Goal: Information Seeking & Learning: Learn about a topic

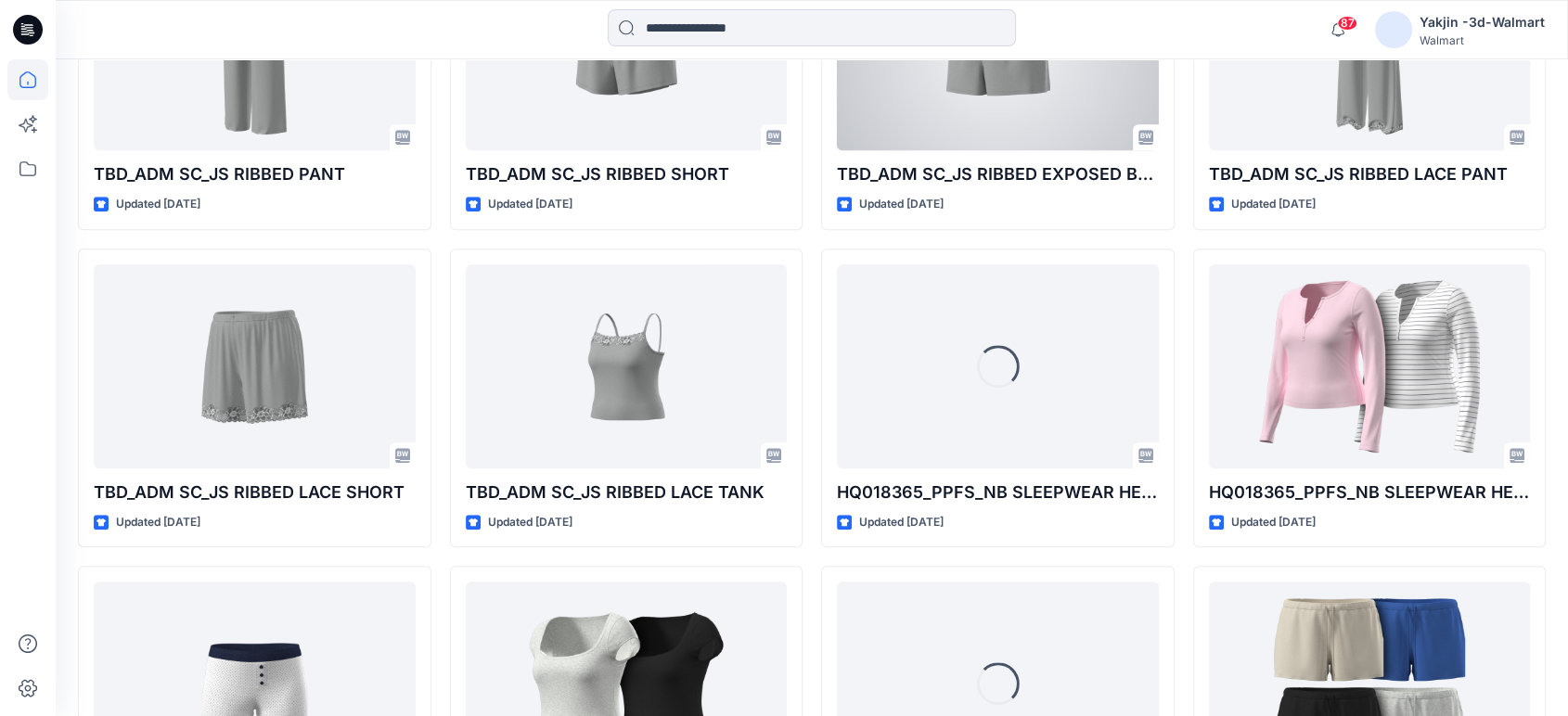
scroll to position [1642, 0]
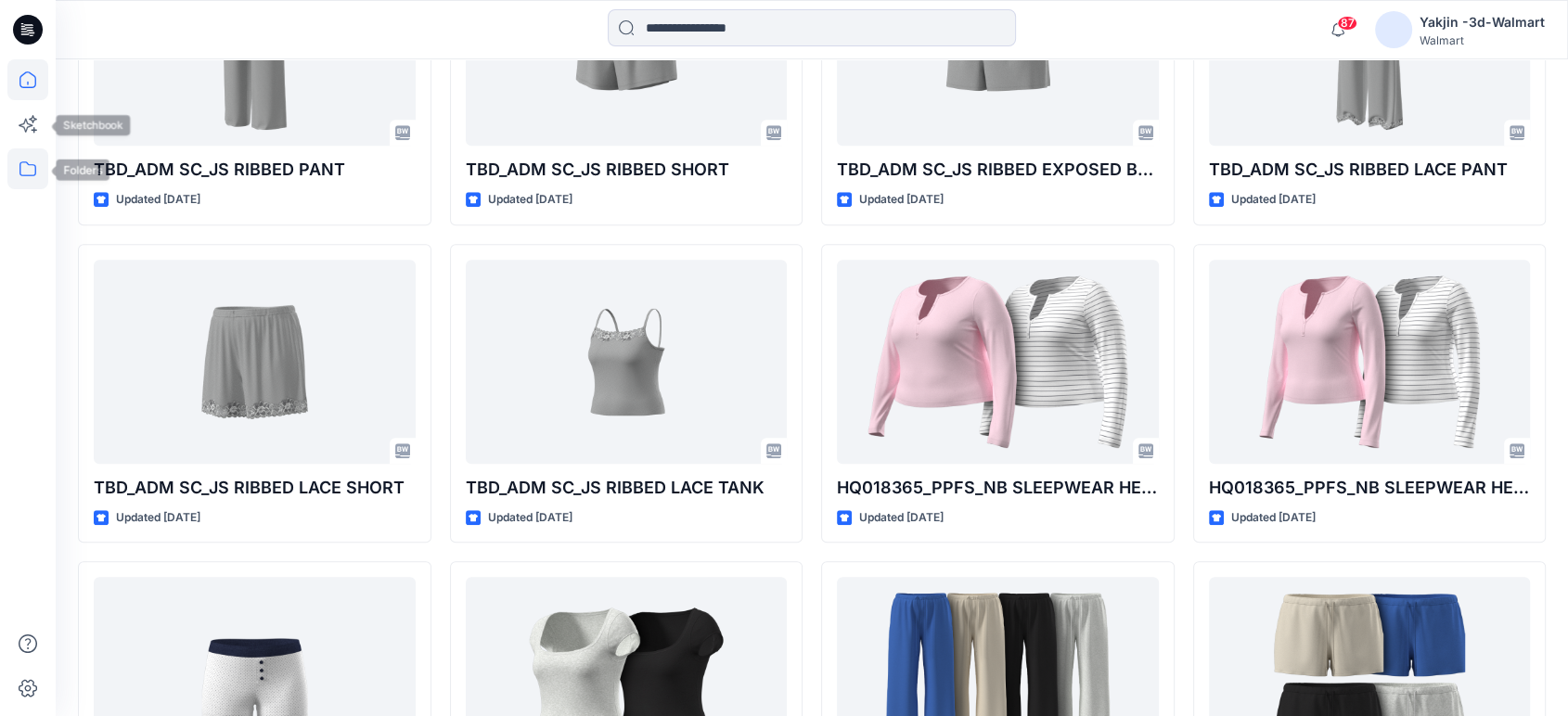
click at [30, 163] on icon at bounding box center [27, 169] width 41 height 41
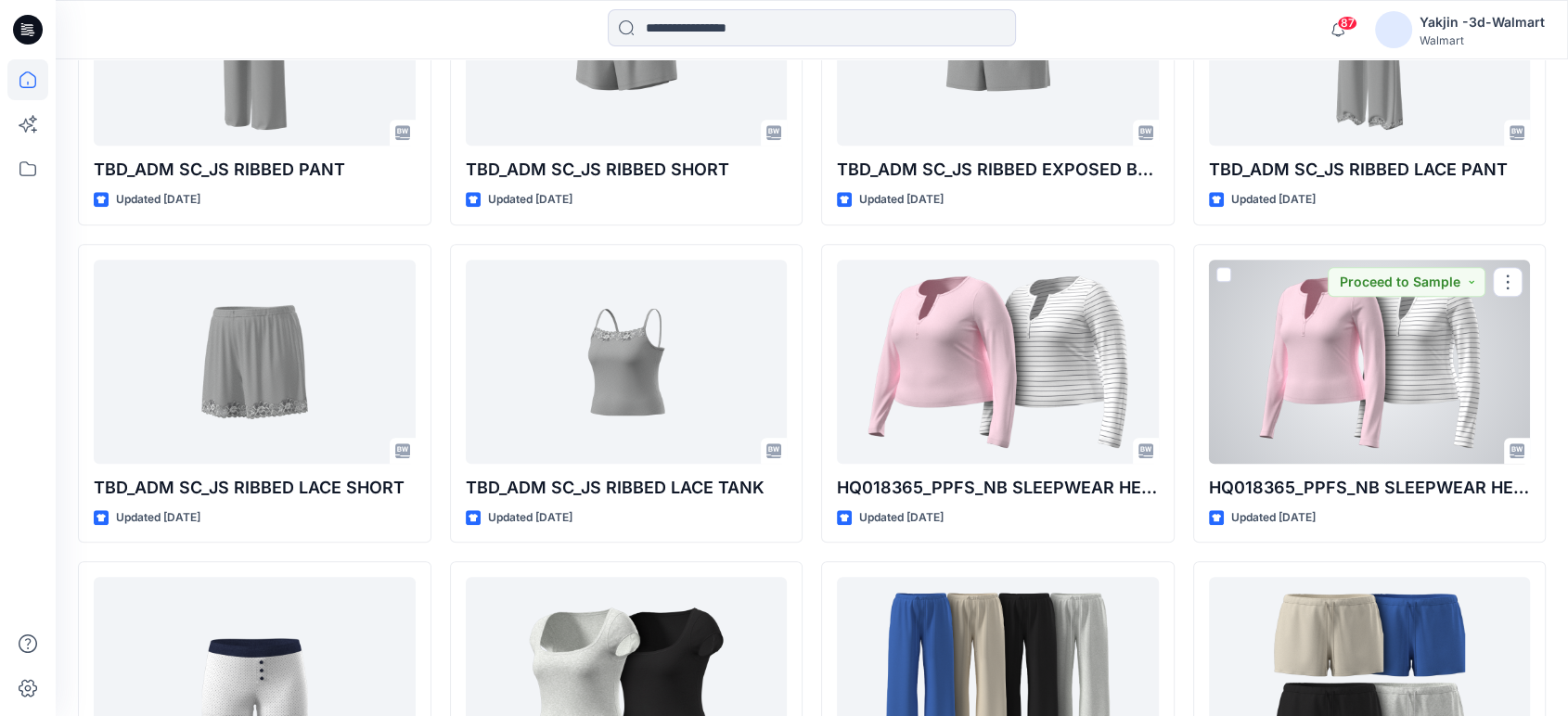
click at [1388, 396] on div at bounding box center [1370, 362] width 322 height 204
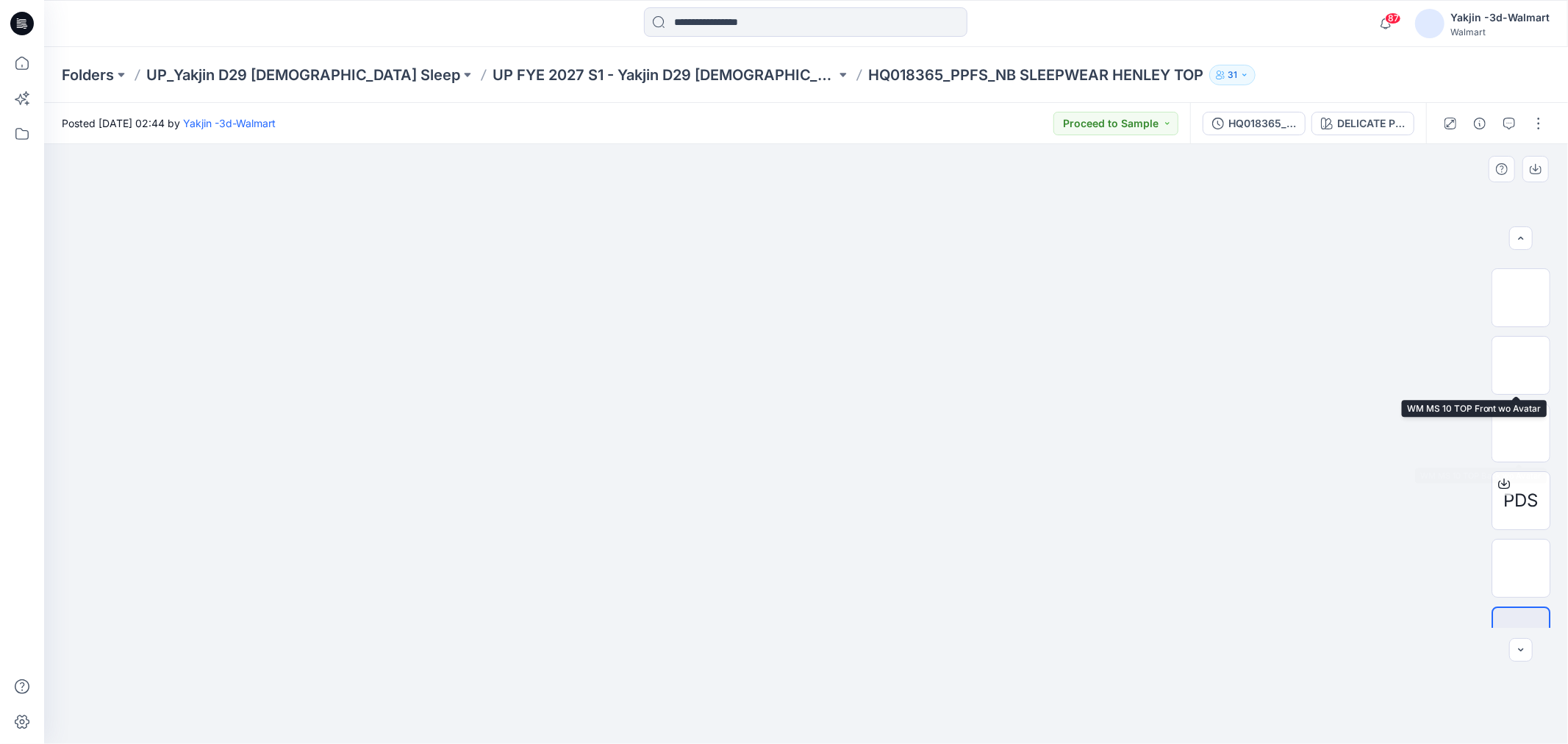
scroll to position [164, 0]
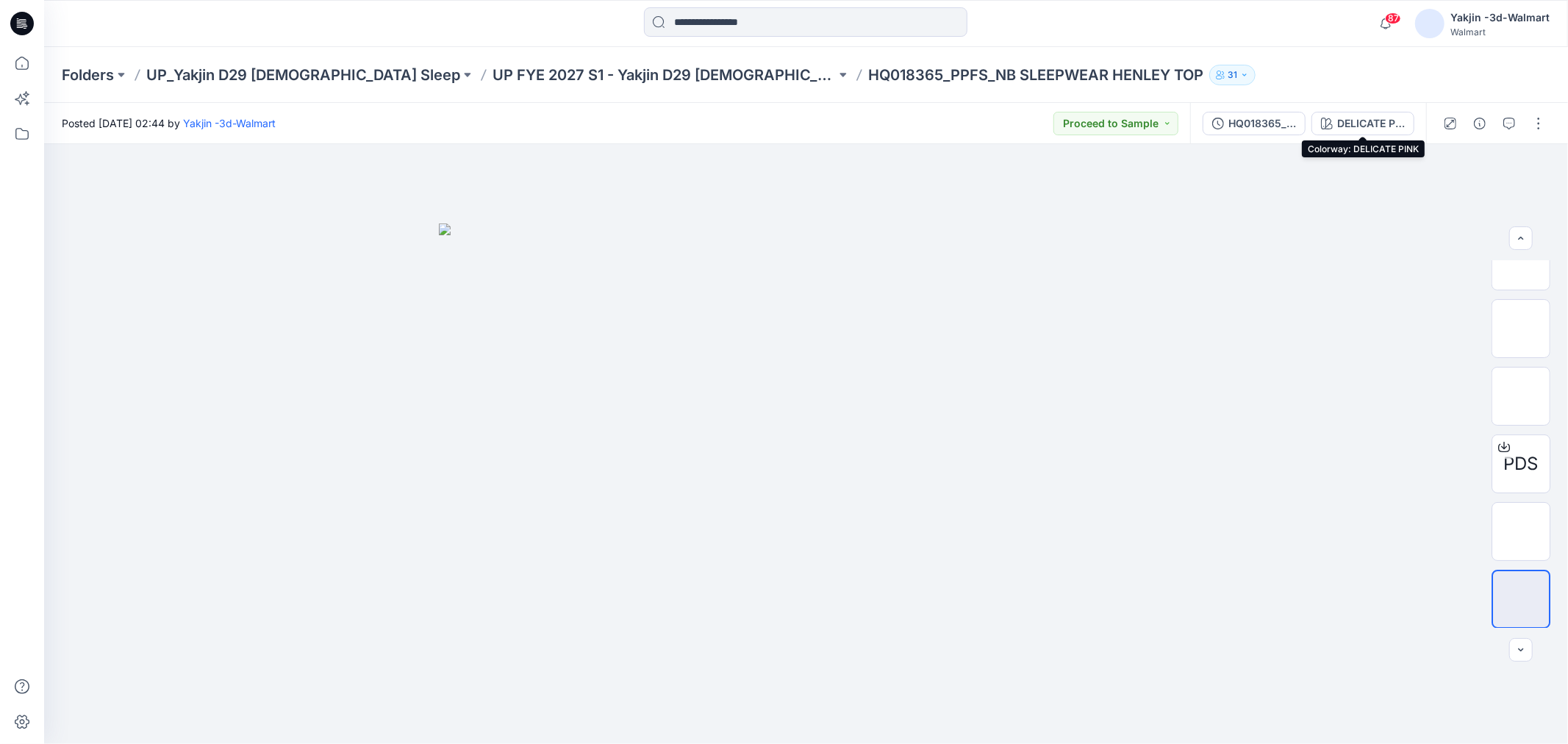
click at [1242, 128] on div "DELICATE PINK" at bounding box center [1371, 124] width 68 height 16
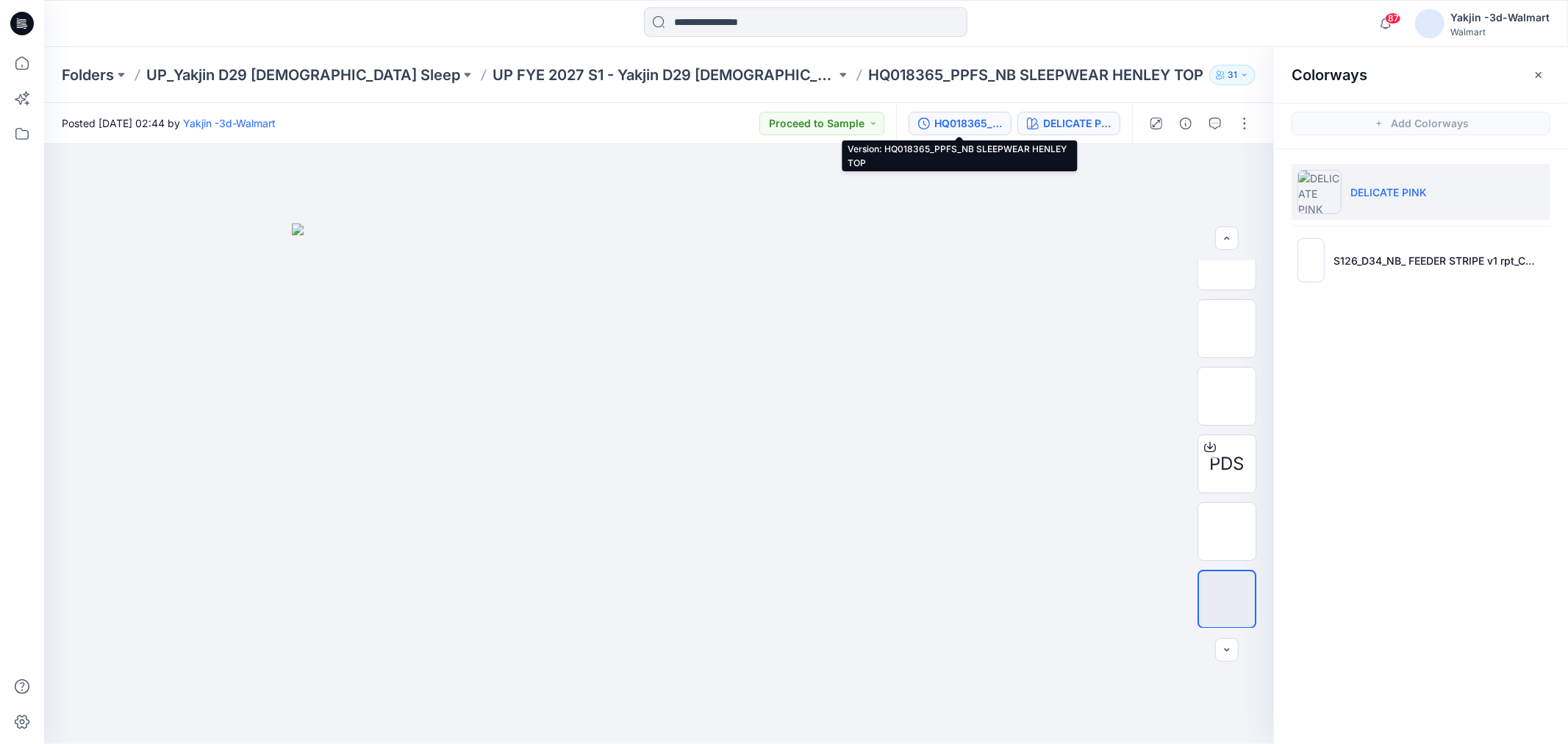
click at [931, 120] on button "HQ018365_PPFS_NB SLEEPWEAR HENLEY TOP" at bounding box center [960, 124] width 103 height 24
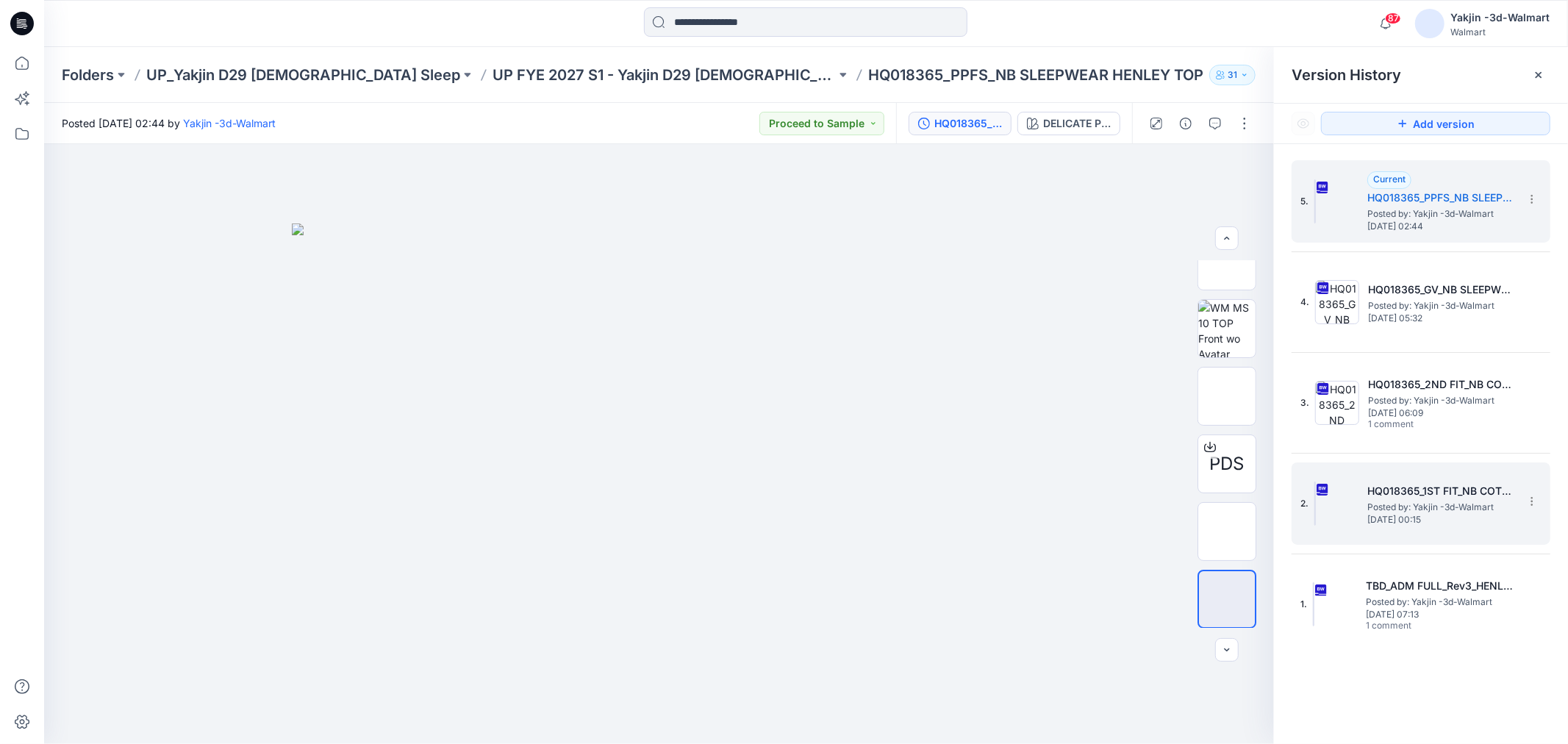
click at [1242, 504] on span "Posted by: Yakjin -3d-Walmart" at bounding box center [1441, 508] width 147 height 15
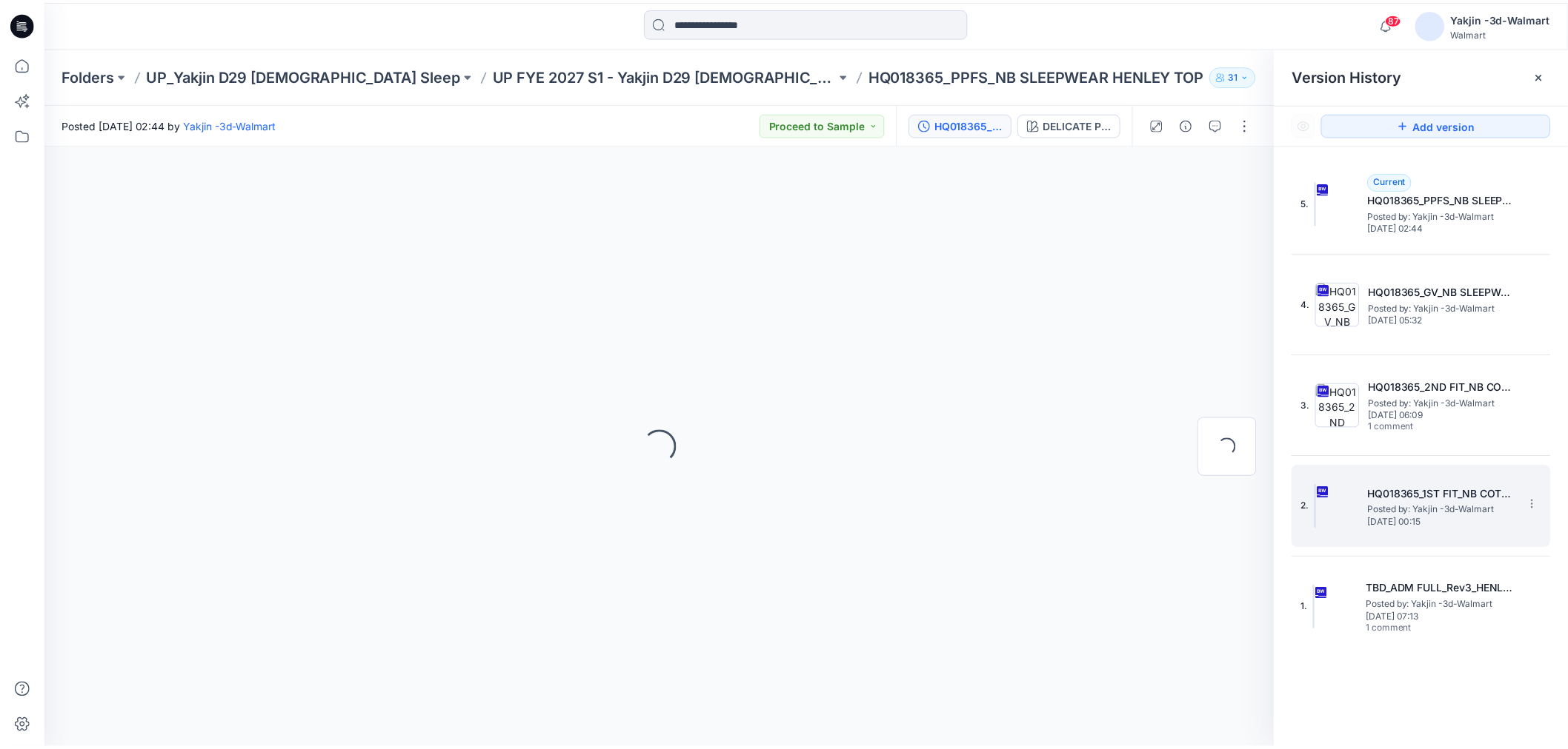
scroll to position [0, 0]
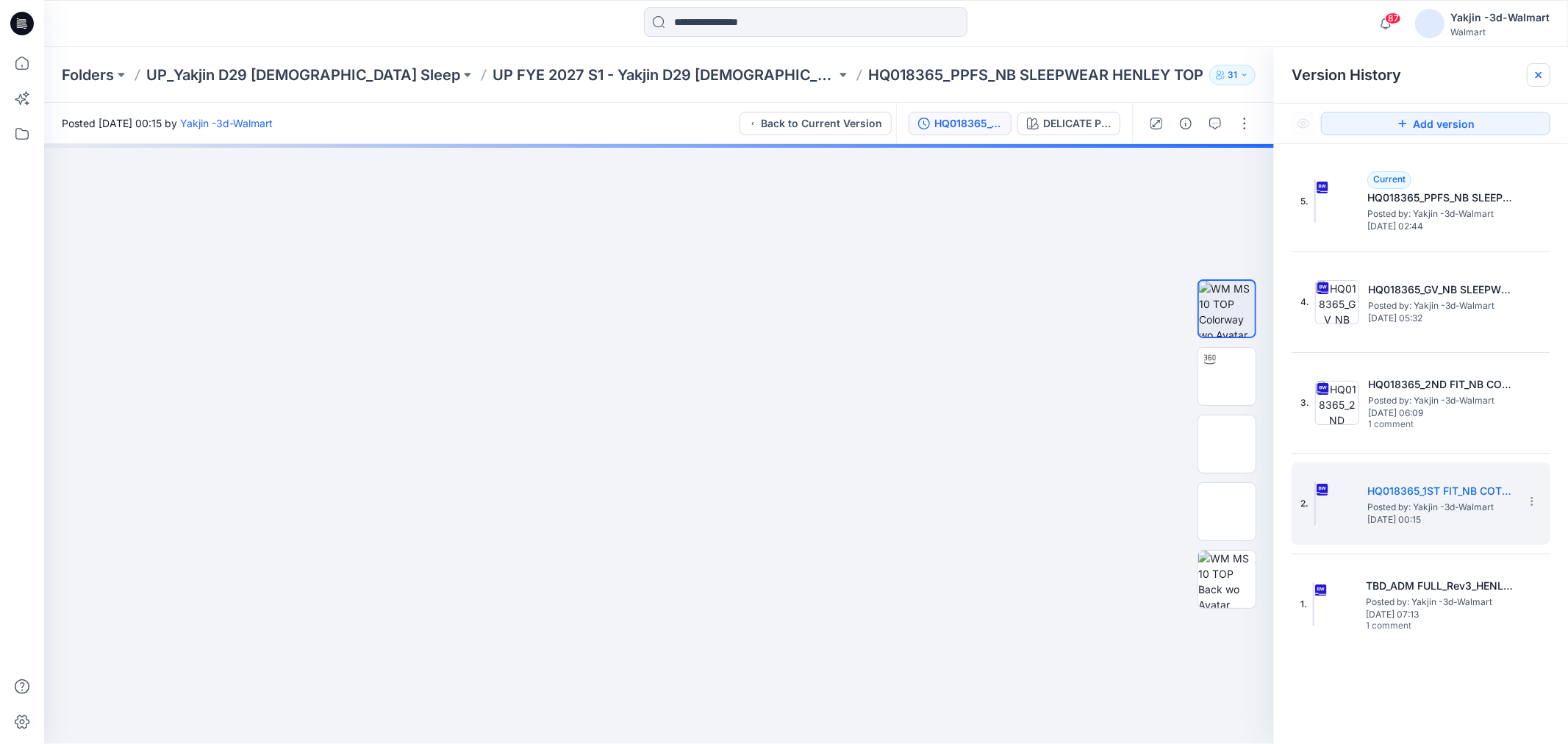
click at [1242, 78] on div at bounding box center [1539, 75] width 24 height 24
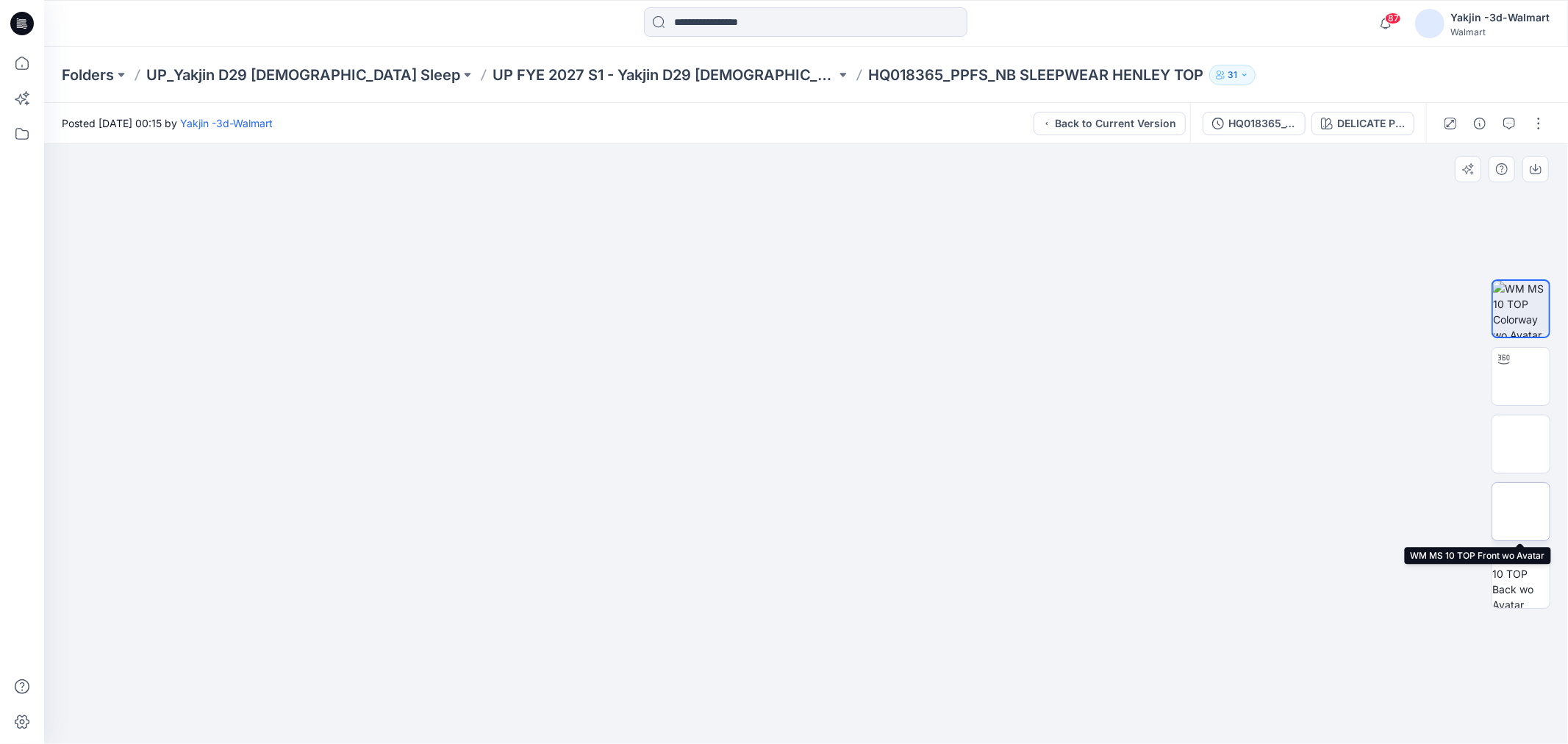
click at [1242, 512] on img at bounding box center [1521, 512] width 0 height 0
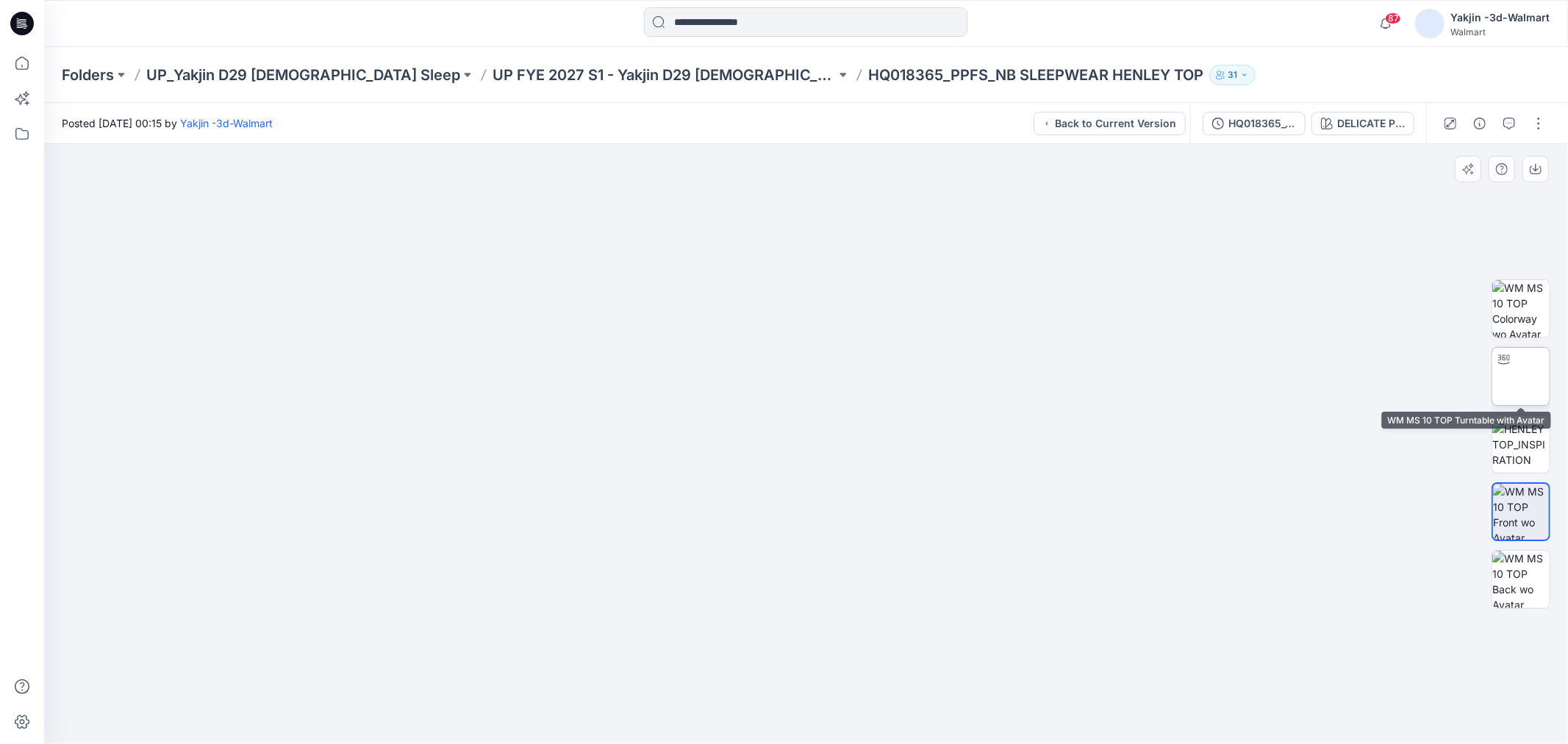
click at [1242, 376] on img at bounding box center [1521, 376] width 0 height 0
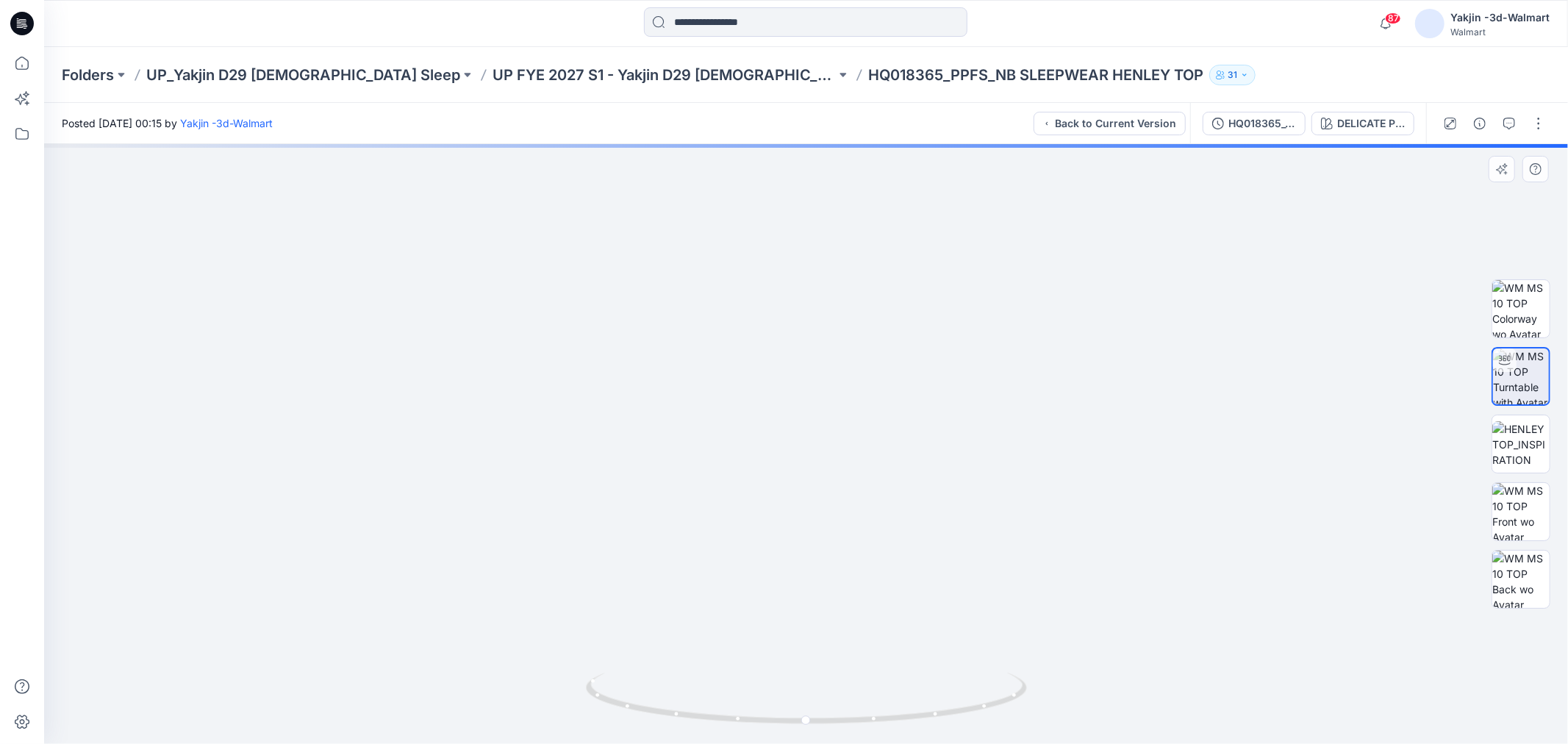
drag, startPoint x: 839, startPoint y: 263, endPoint x: 830, endPoint y: 541, distance: 278.1
click at [831, 541] on img at bounding box center [806, 351] width 1173 height 787
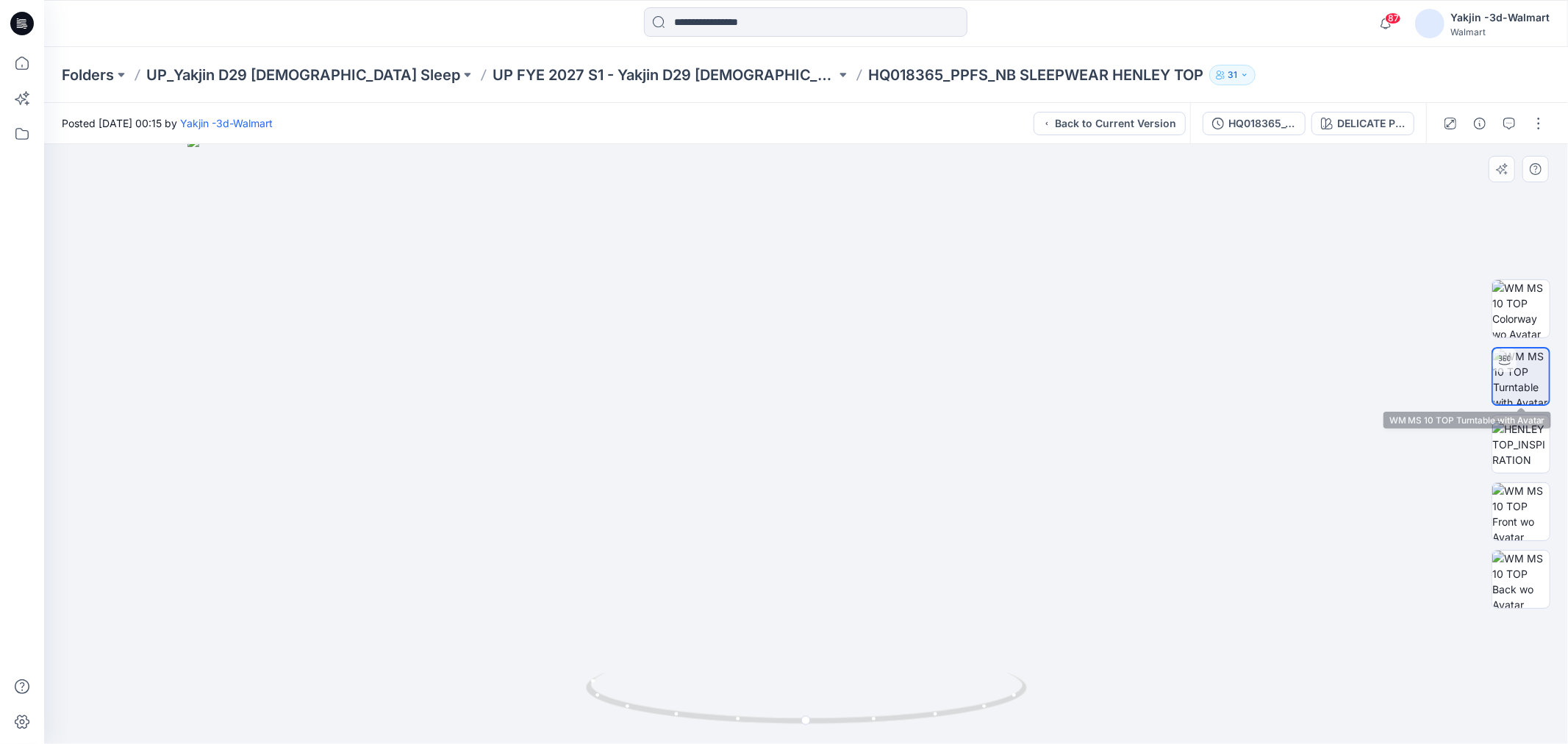
click at [1242, 368] on img at bounding box center [1521, 376] width 56 height 56
click at [1242, 299] on img at bounding box center [1521, 309] width 57 height 58
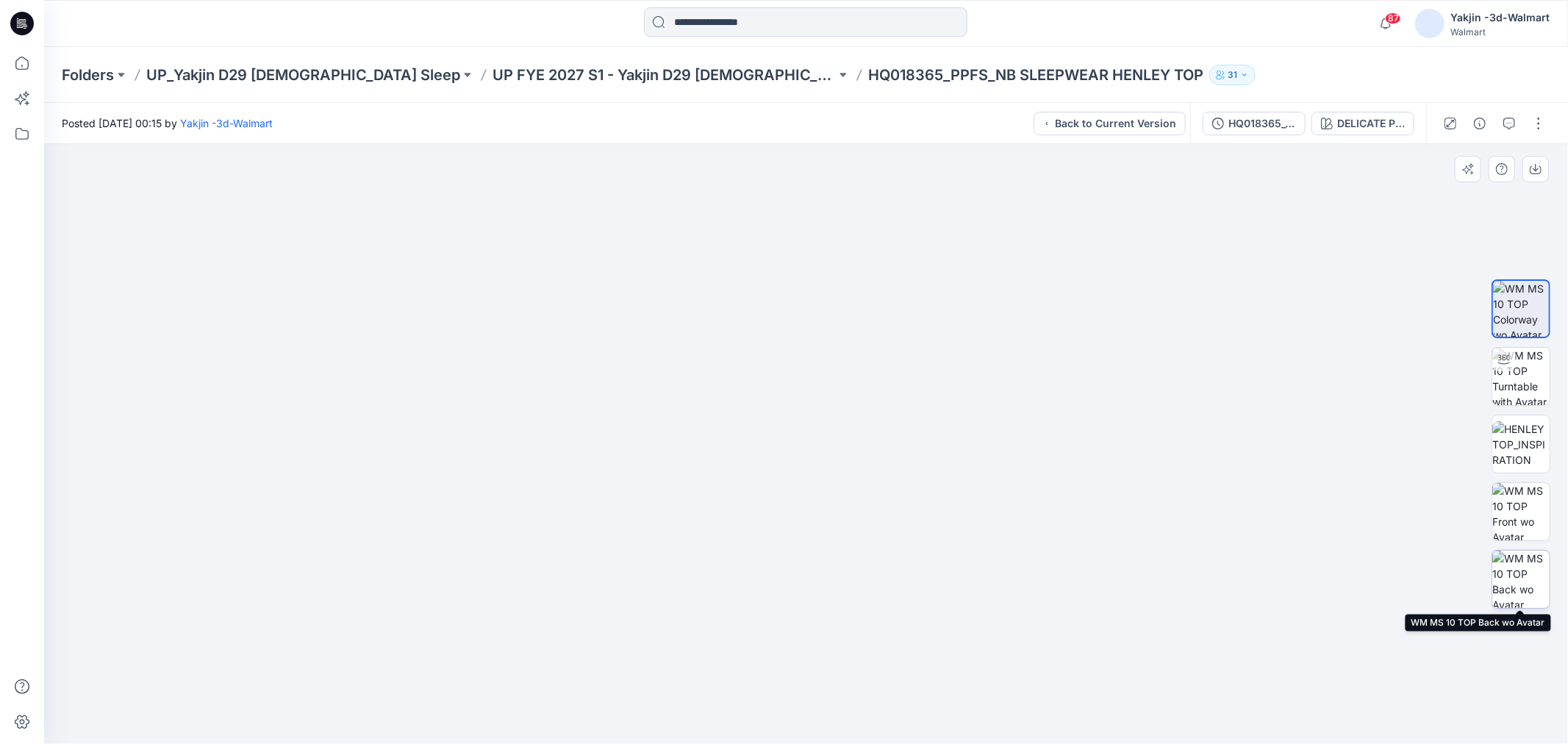
click at [1242, 567] on img at bounding box center [1521, 580] width 57 height 58
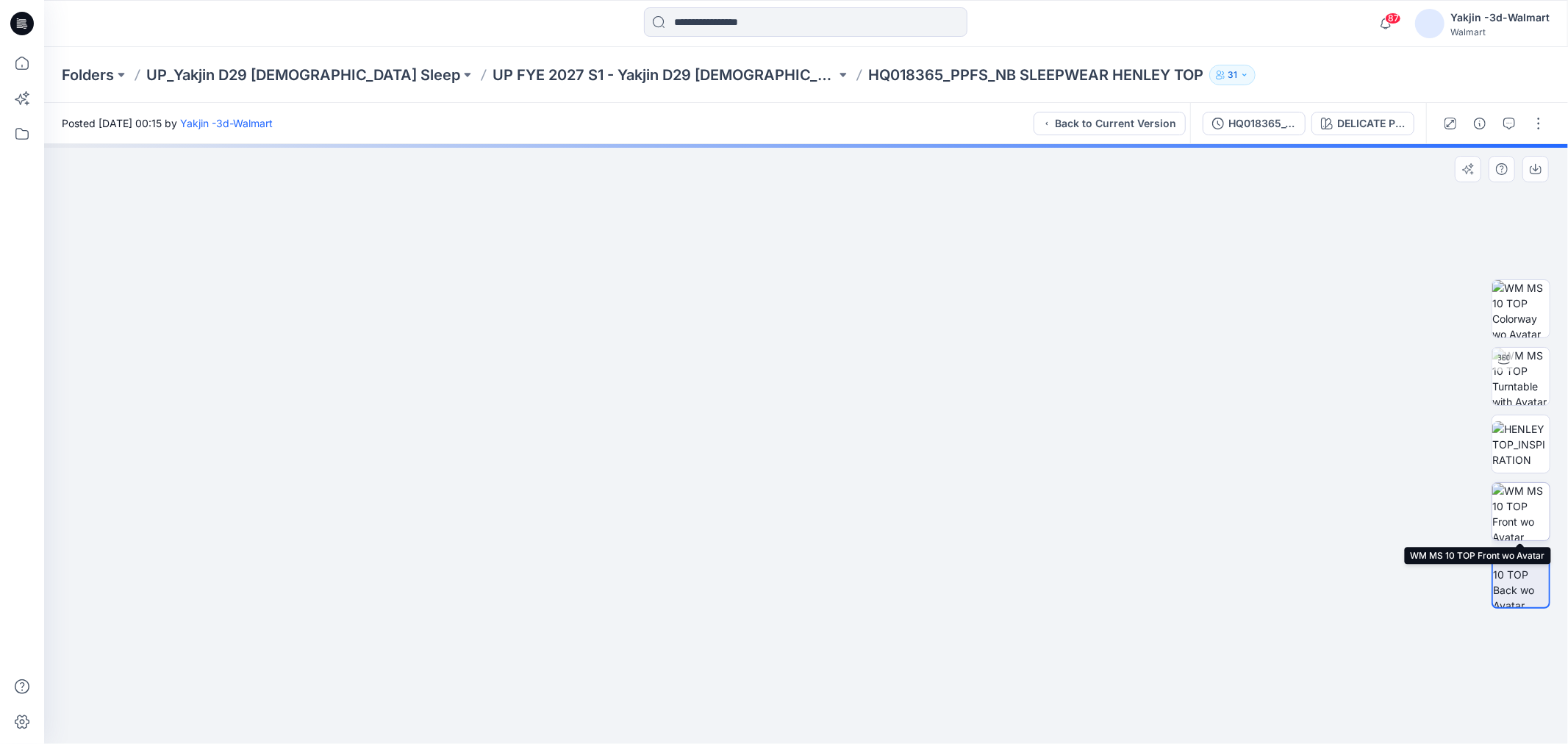
click at [1242, 506] on img at bounding box center [1521, 512] width 57 height 58
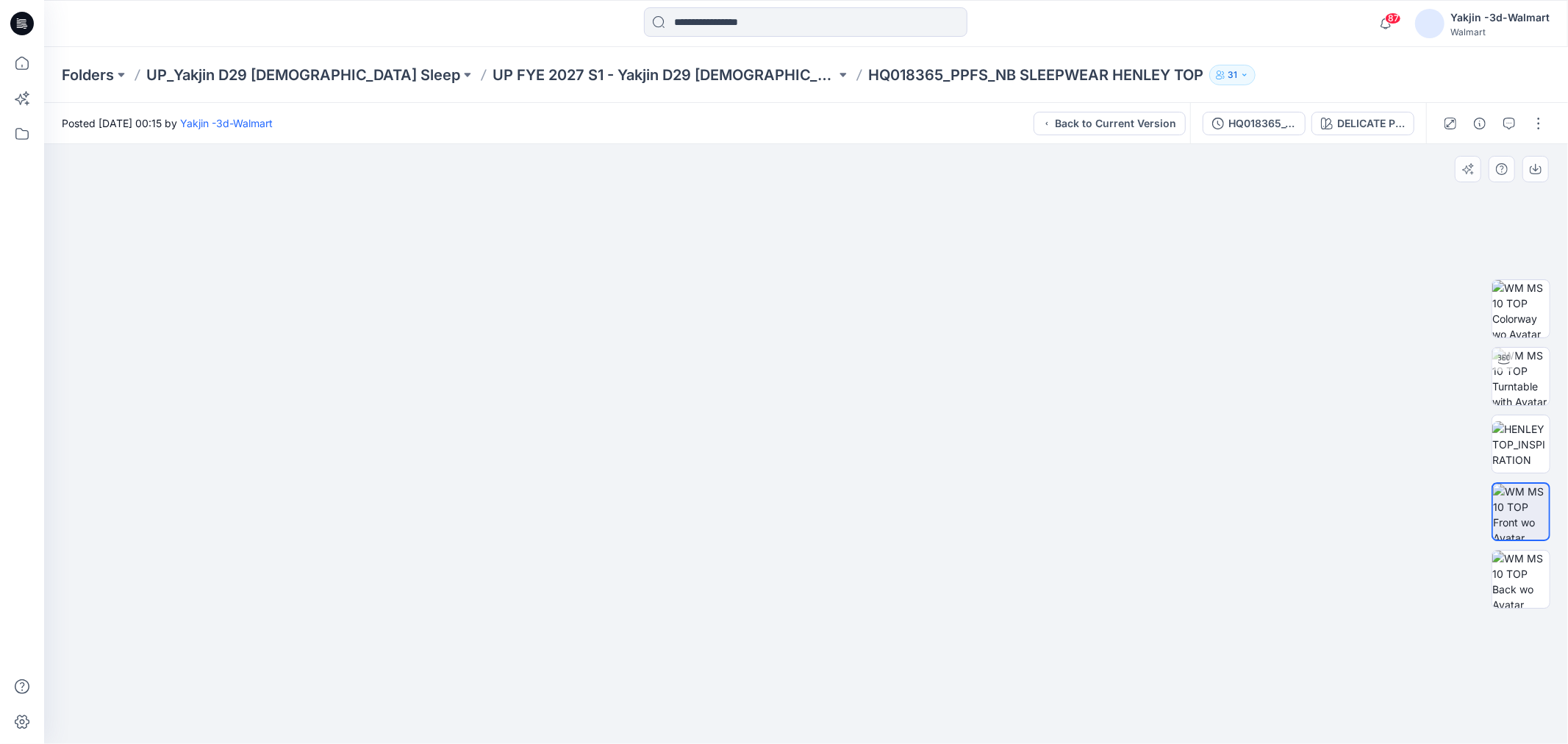
drag, startPoint x: 893, startPoint y: 399, endPoint x: 762, endPoint y: 422, distance: 133.0
click at [762, 97] on img at bounding box center [806, 97] width 735 height 0
click at [633, 74] on p "UP FYE 2027 S1 - Yakjin D29 [DEMOGRAPHIC_DATA] Sleepwear" at bounding box center [665, 75] width 343 height 21
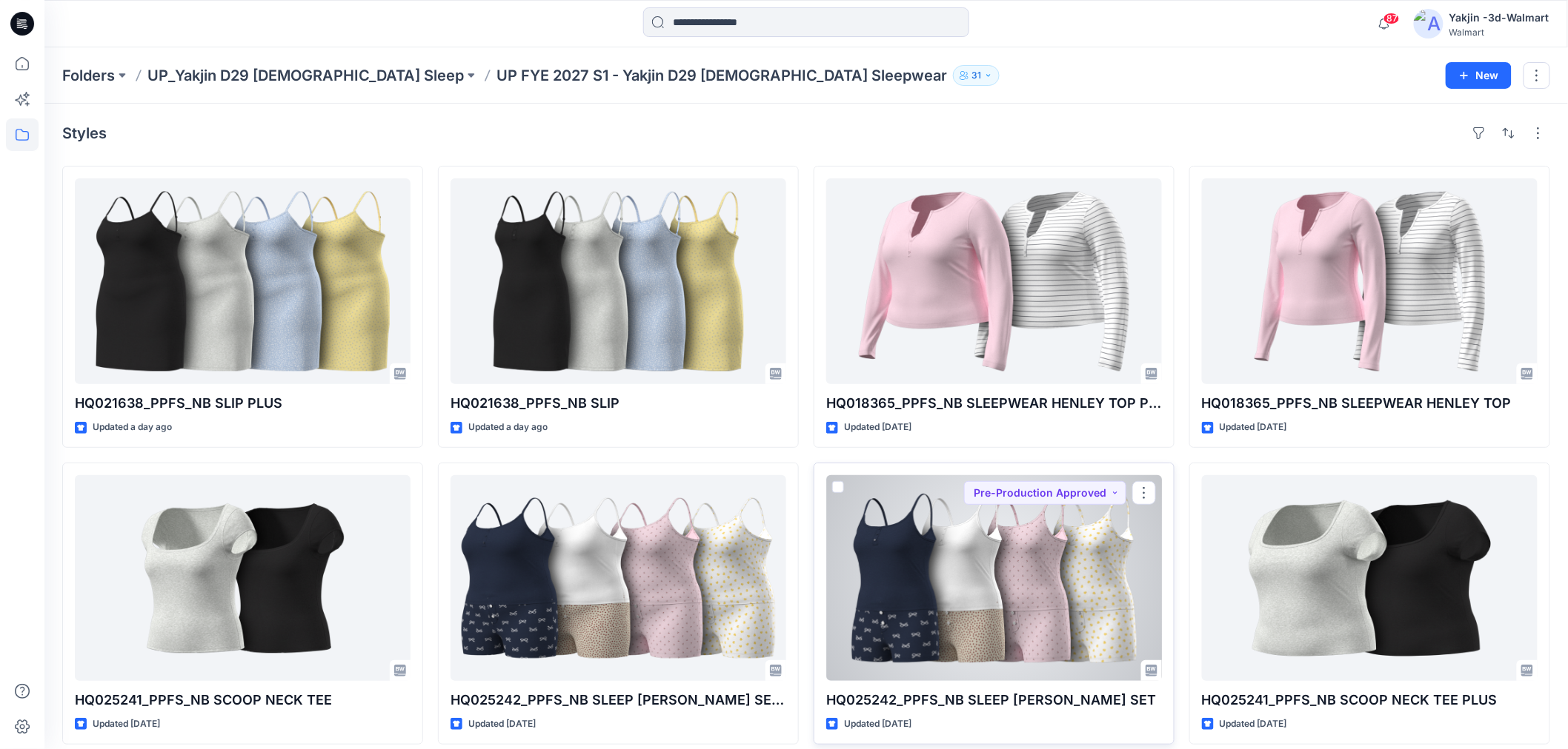
click at [950, 571] on div at bounding box center [994, 578] width 336 height 206
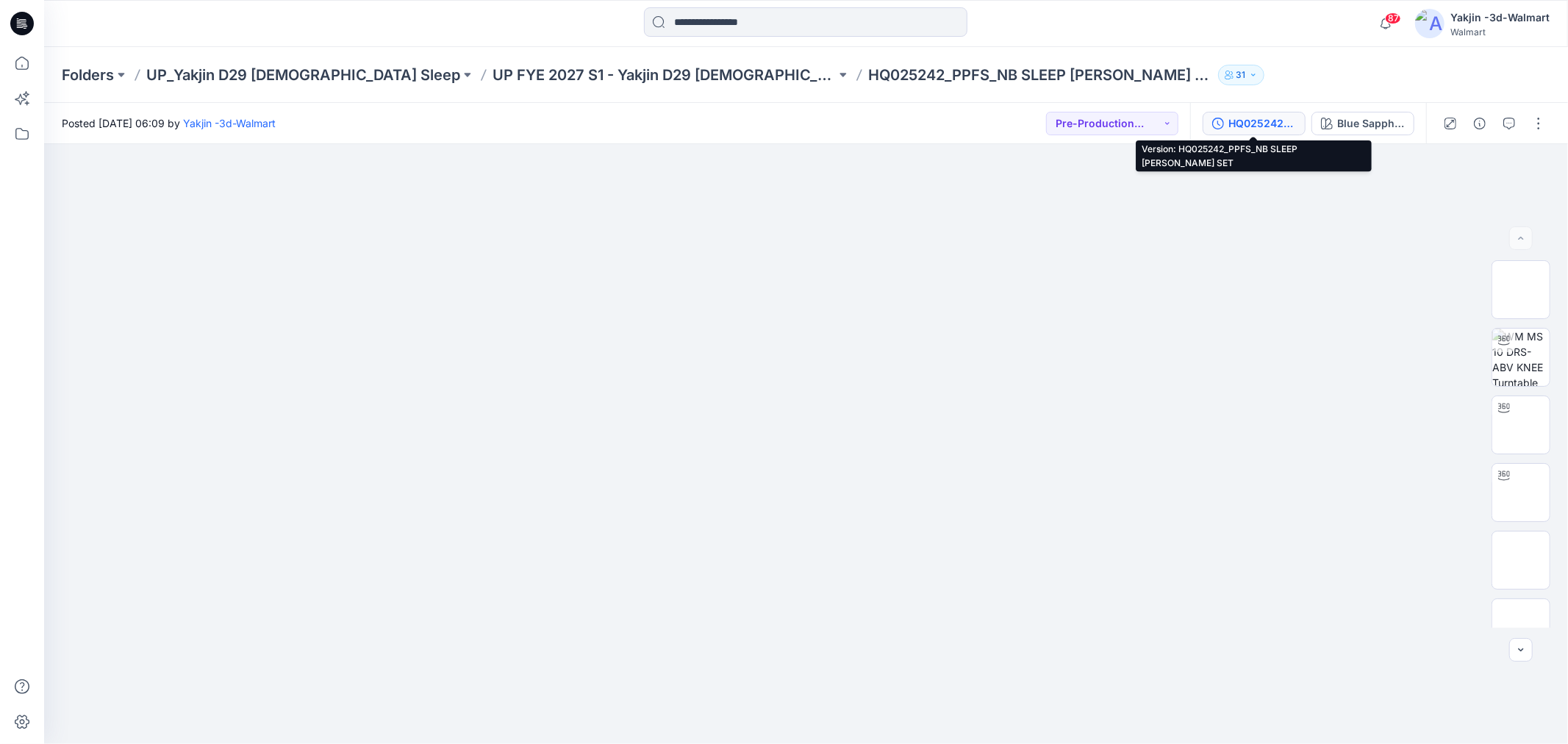
click at [1225, 123] on button "HQ025242_PPFS_NB SLEEP [PERSON_NAME] SET" at bounding box center [1254, 124] width 103 height 24
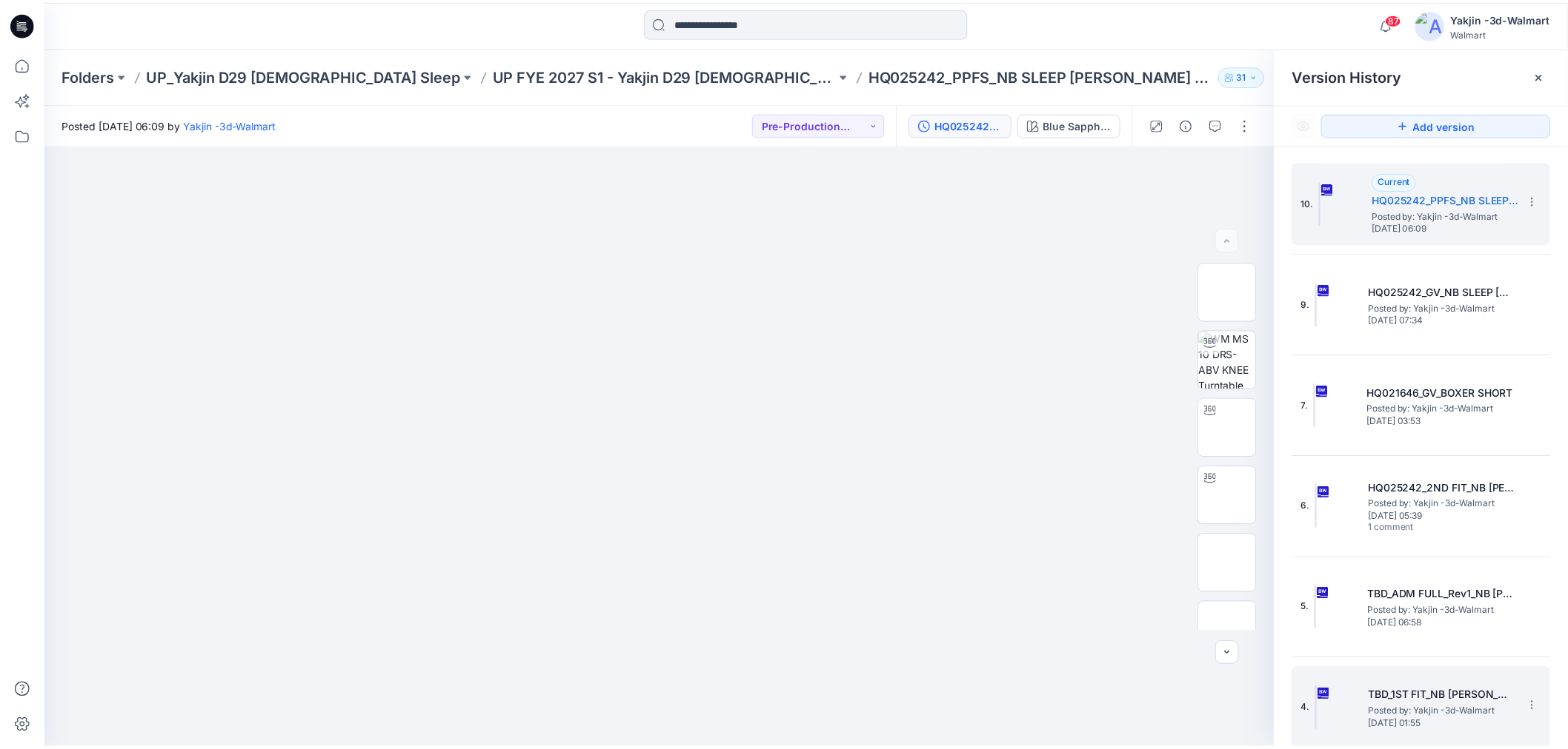
scroll to position [200, 0]
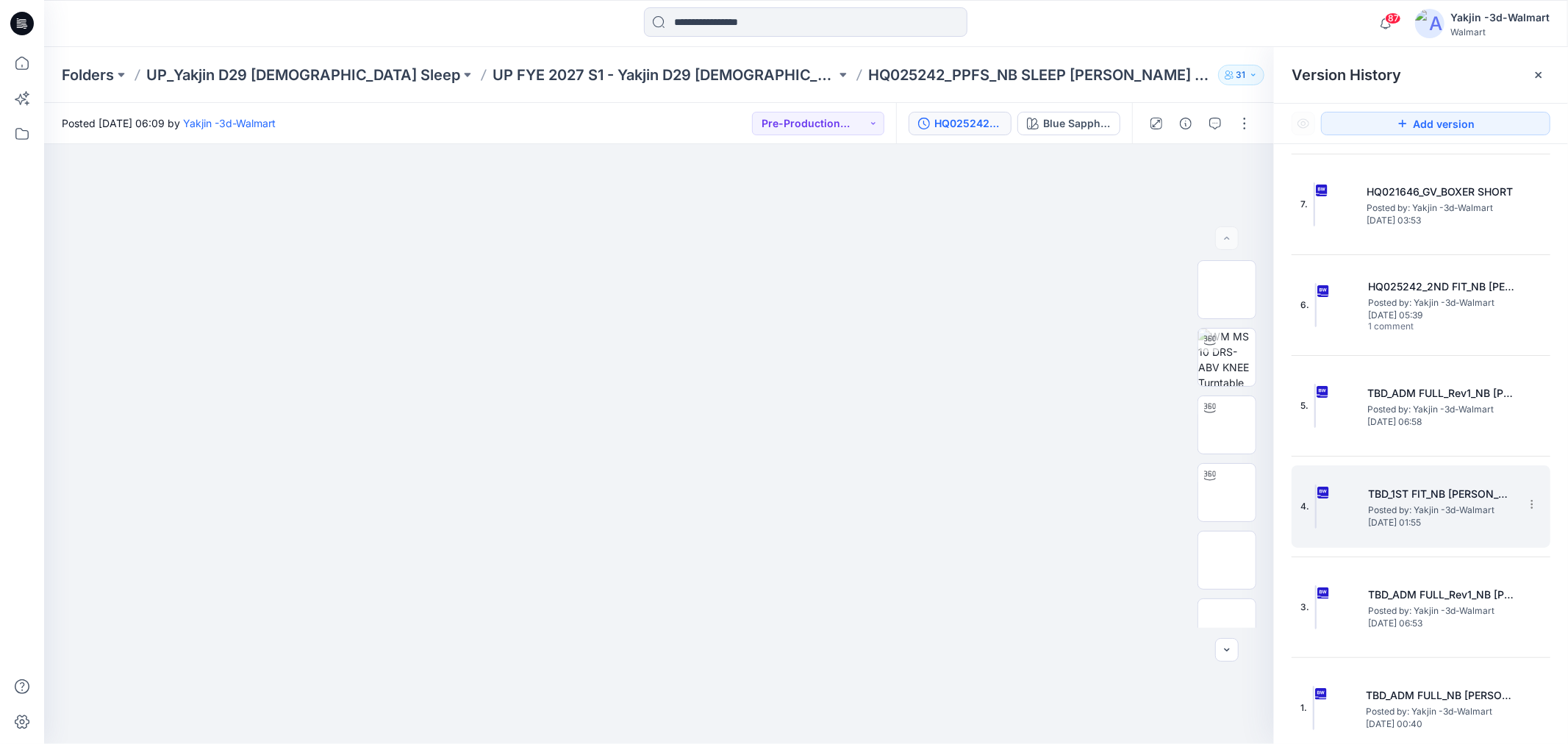
click at [1242, 524] on span "[DATE] 01:55" at bounding box center [1441, 523] width 147 height 10
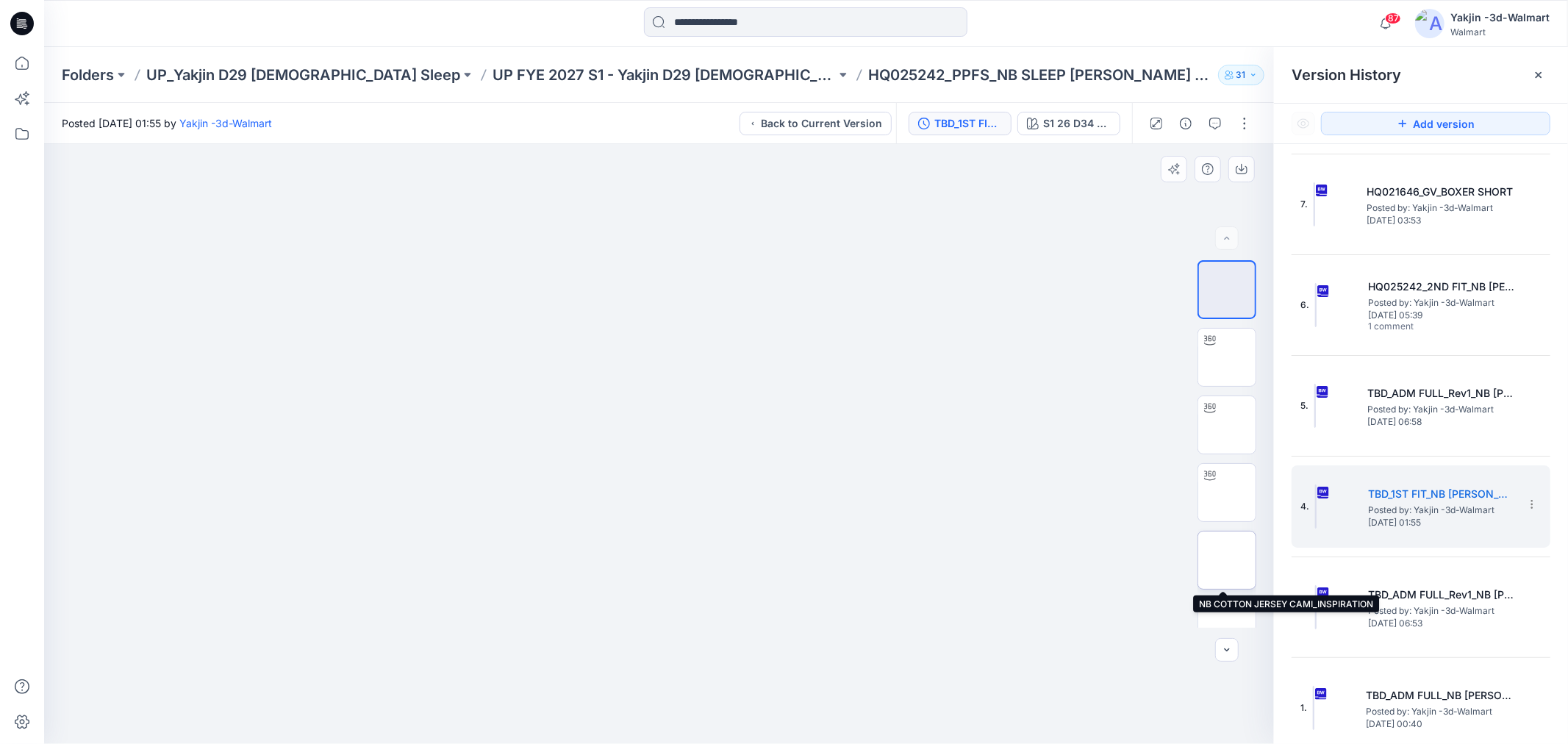
click at [1227, 560] on img at bounding box center [1227, 560] width 0 height 0
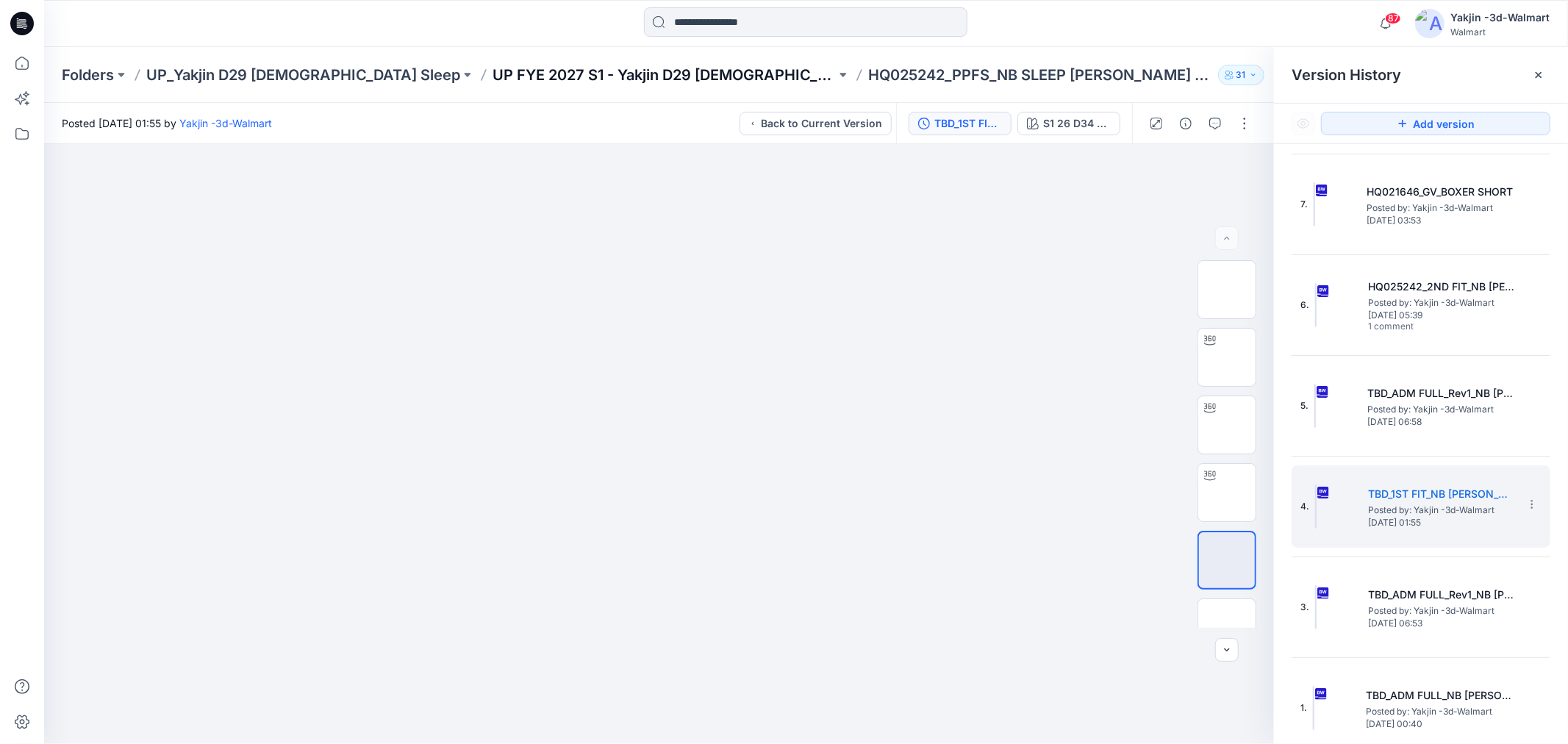
click at [511, 69] on p "UP FYE 2027 S1 - Yakjin D29 [DEMOGRAPHIC_DATA] Sleepwear" at bounding box center [665, 75] width 343 height 21
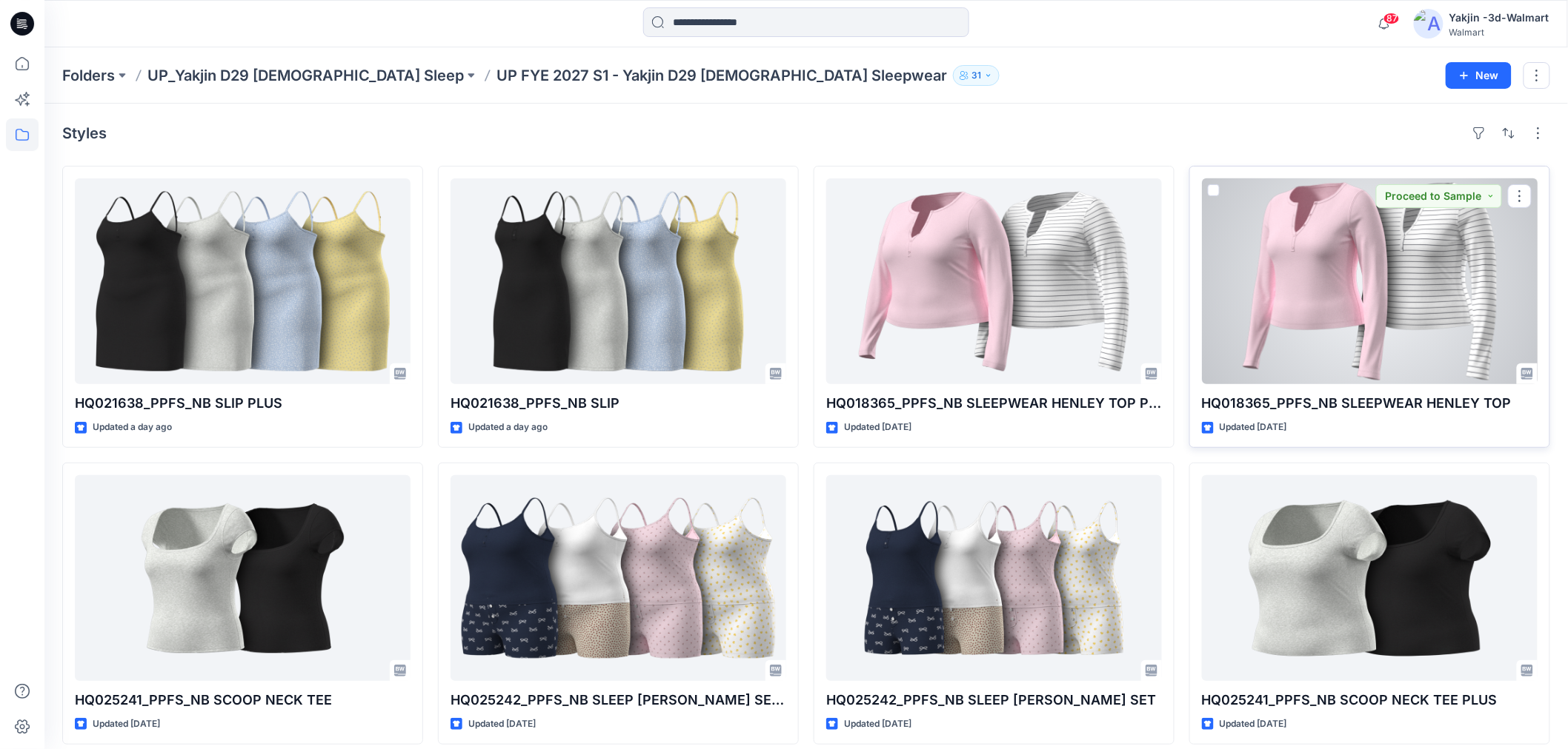
click at [1251, 301] on div at bounding box center [1369, 281] width 336 height 206
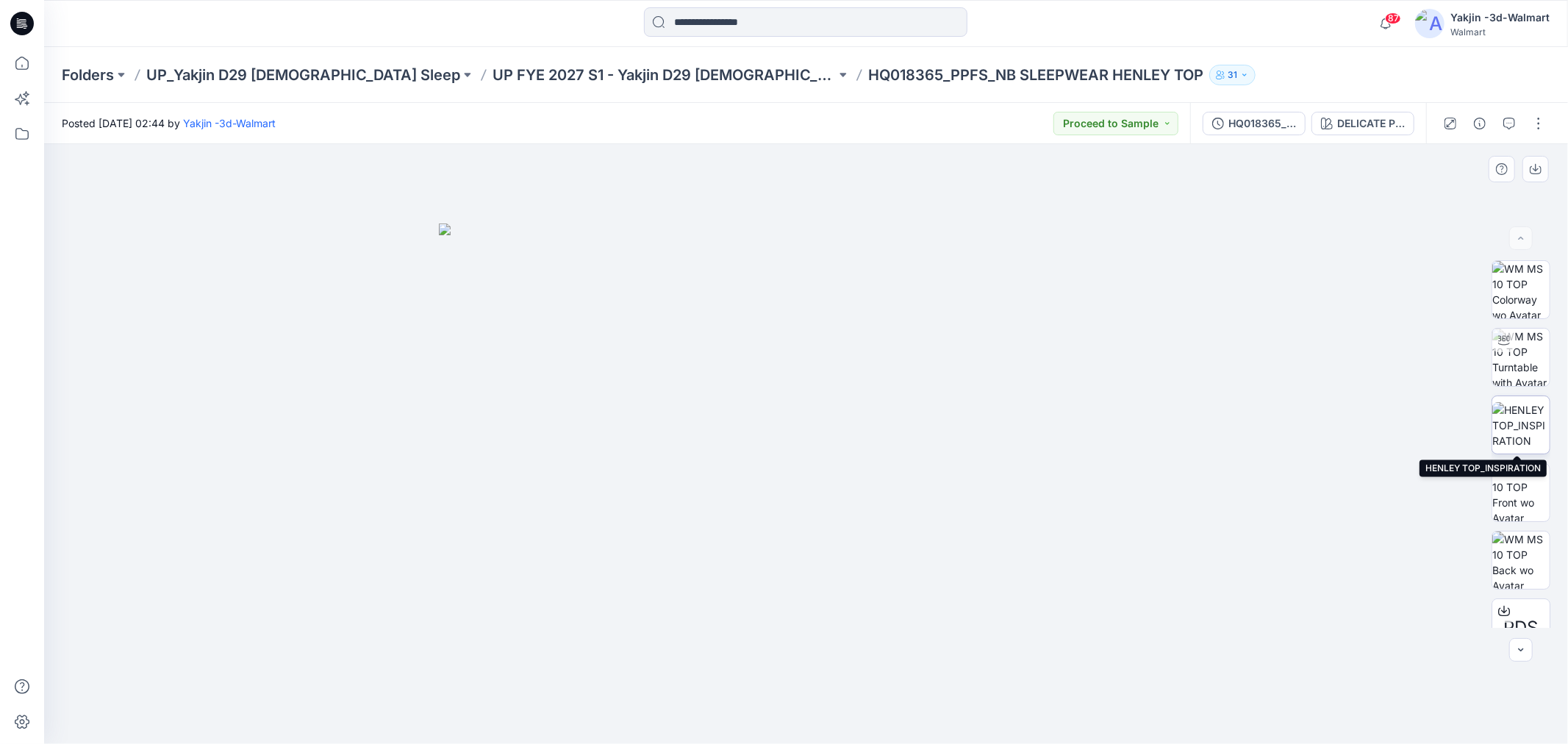
click at [1242, 412] on img at bounding box center [1521, 426] width 57 height 46
click at [637, 75] on p "UP FYE 2027 S1 - Yakjin D29 [DEMOGRAPHIC_DATA] Sleepwear" at bounding box center [665, 75] width 343 height 21
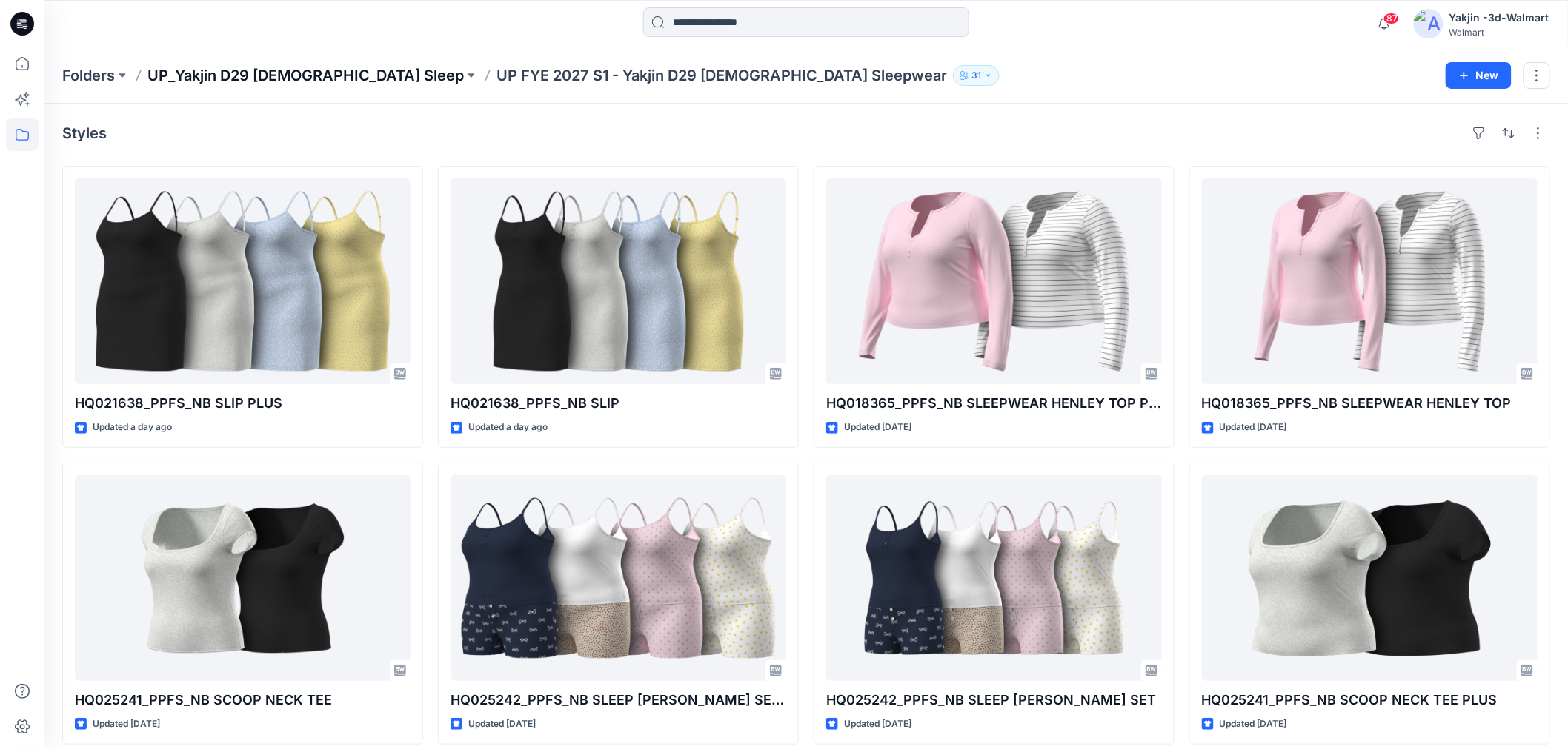
click at [251, 70] on p "UP_Yakjin D29 [DEMOGRAPHIC_DATA] Sleep" at bounding box center [305, 76] width 316 height 21
